Goal: Check status: Check status

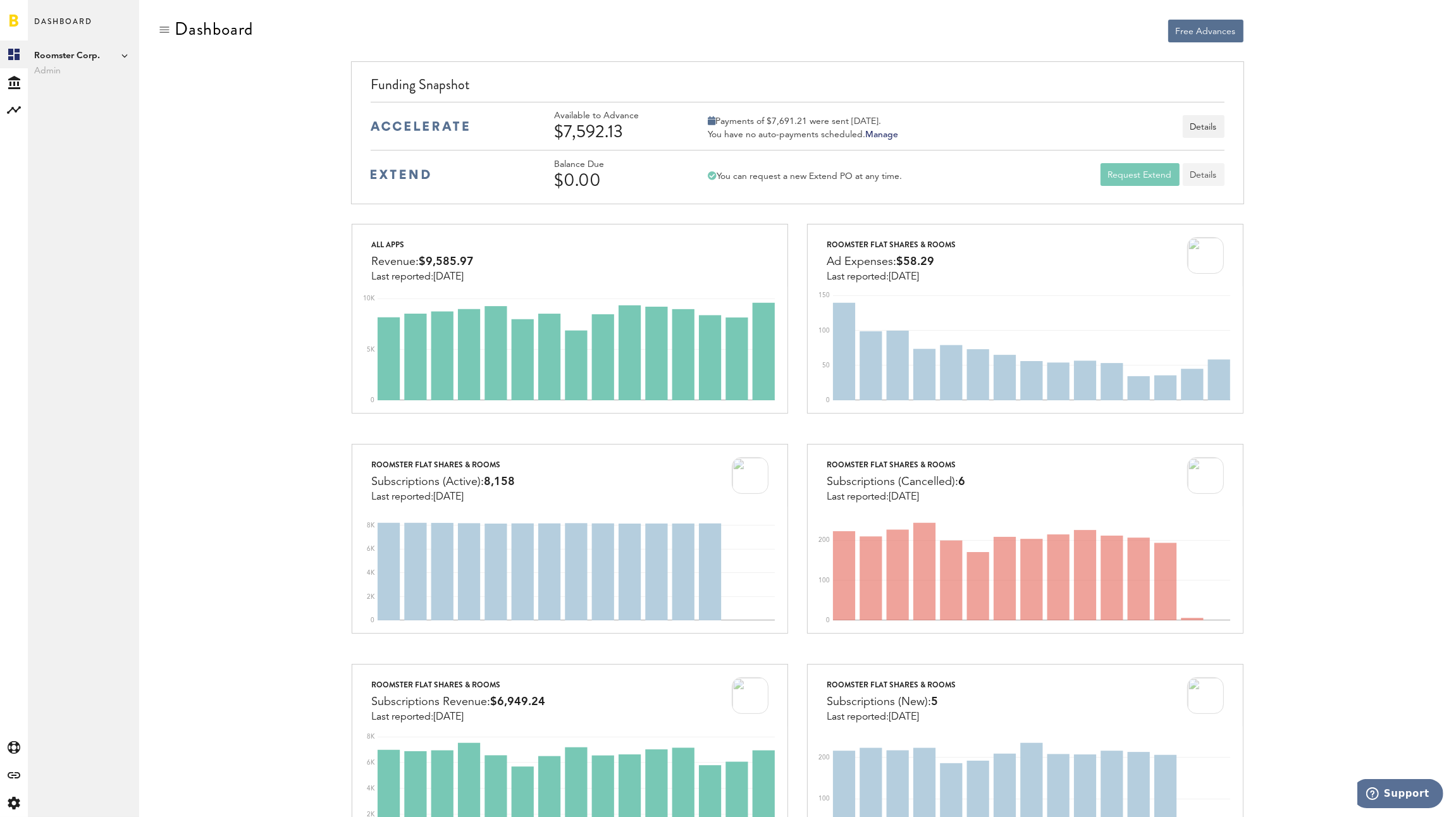
click at [1206, 171] on link "Details" at bounding box center [1204, 175] width 42 height 23
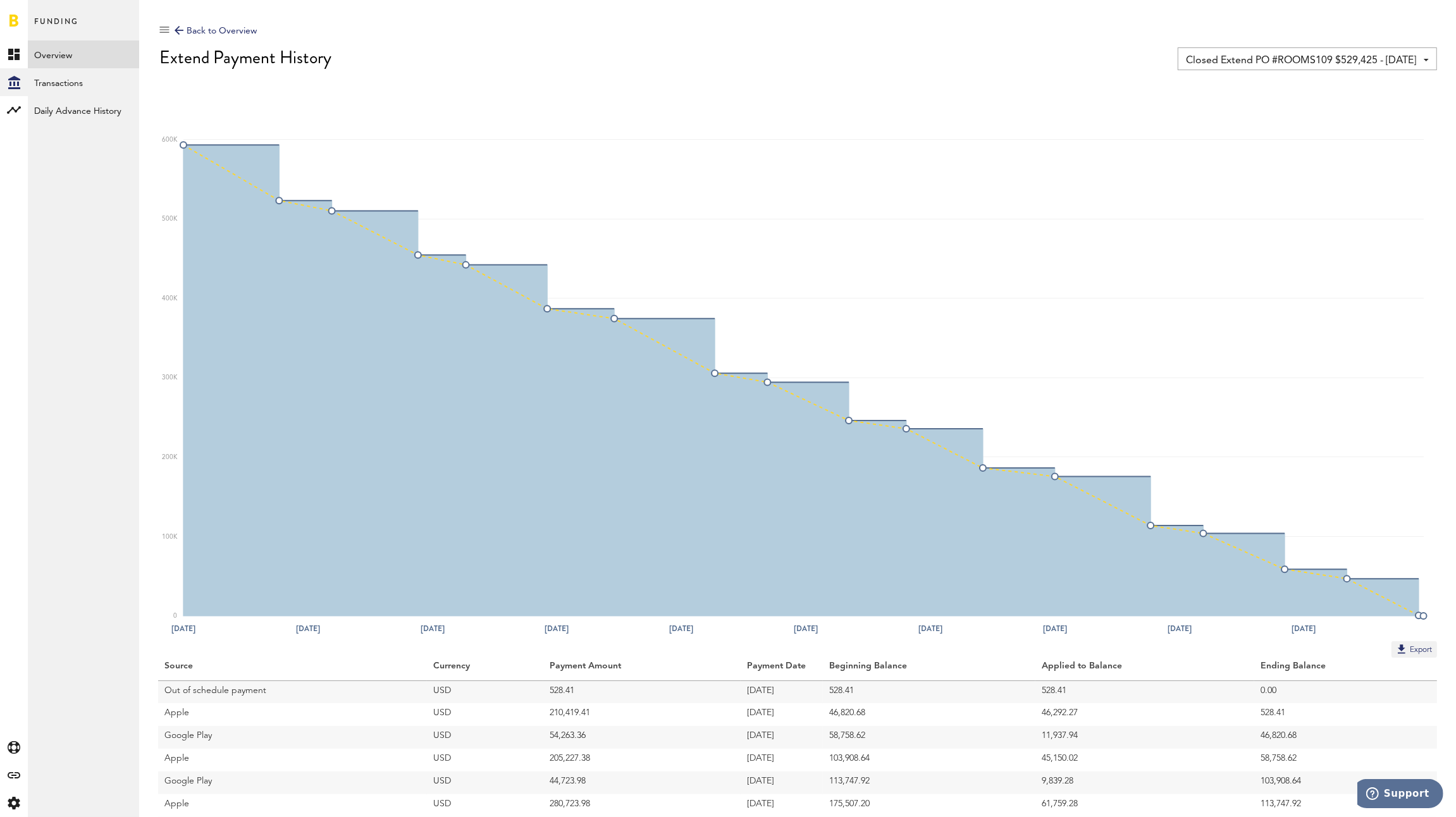
click at [1225, 60] on span "Closed Extend PO #ROOMS109 $529,425 - [DATE]" at bounding box center [1301, 60] width 230 height 21
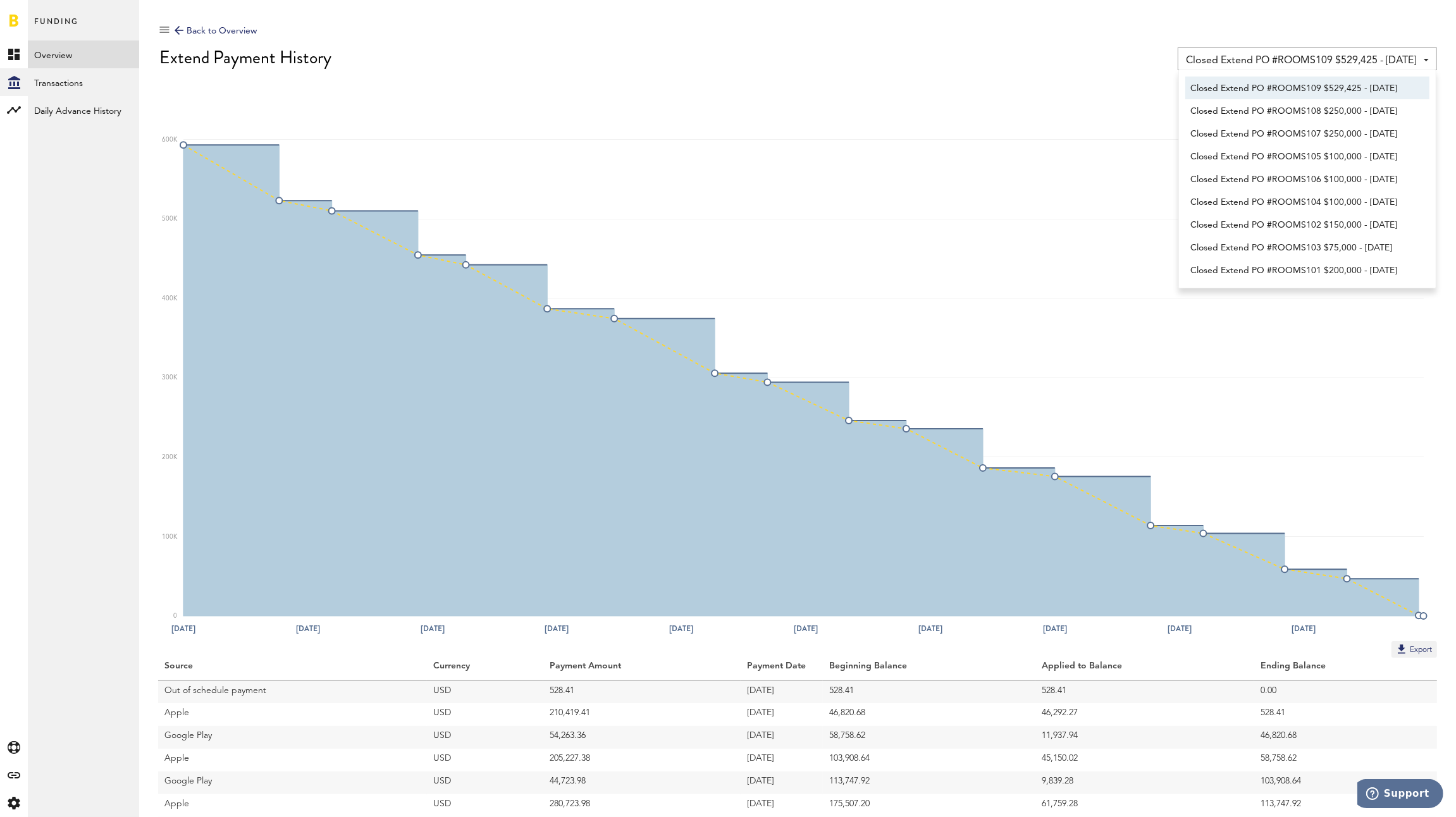
click at [1032, 49] on div "Extend Payment History" at bounding box center [798, 57] width 1277 height 20
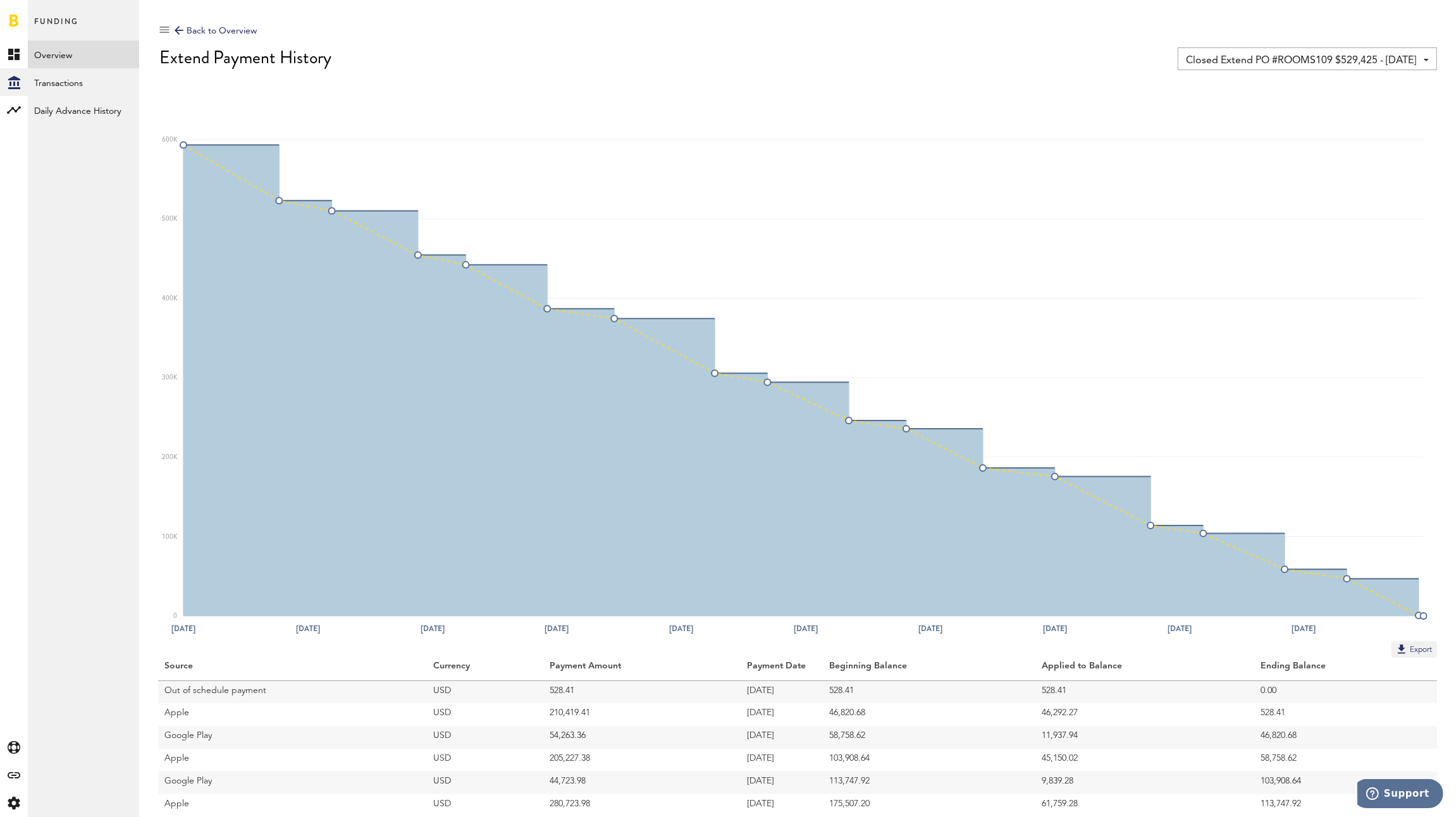
click at [7, 23] on div at bounding box center [14, 20] width 28 height 41
click at [179, 29] on div at bounding box center [179, 30] width 9 height 9
